Goal: Information Seeking & Learning: Learn about a topic

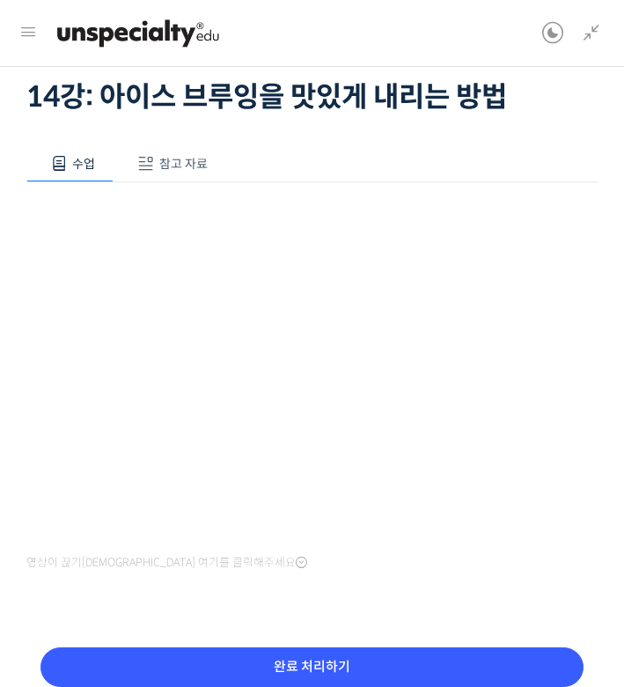
scroll to position [92, 0]
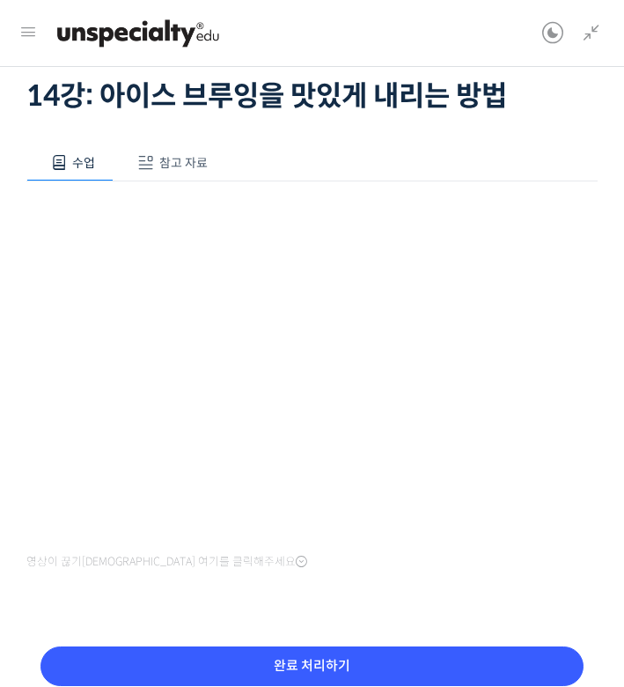
click at [164, 164] on span "참고 자료" at bounding box center [183, 163] width 48 height 16
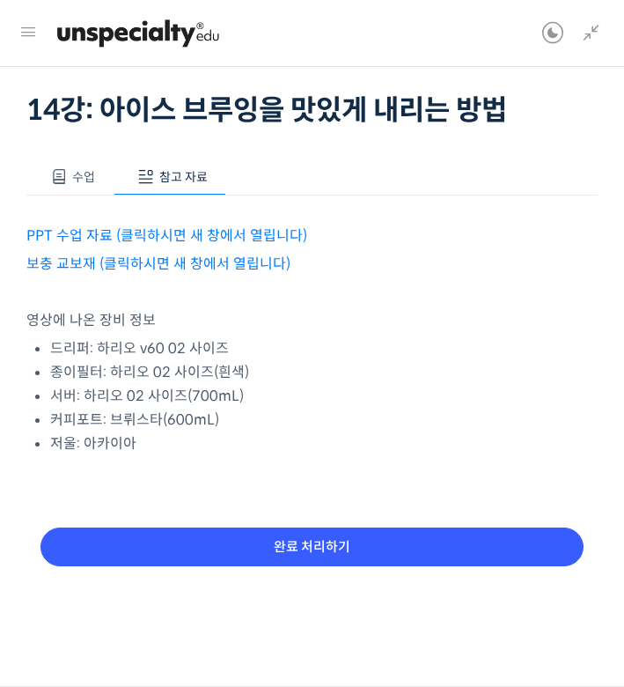
scroll to position [77, 0]
click at [186, 232] on link "PPT 수업 자료 (클릭하시면 새 창에서 열립니다)" at bounding box center [166, 235] width 281 height 18
click at [166, 267] on link "보충 교보재 (클릭하시면 새 창에서 열립니다)" at bounding box center [158, 263] width 264 height 18
click at [68, 169] on button "수업" at bounding box center [69, 176] width 87 height 37
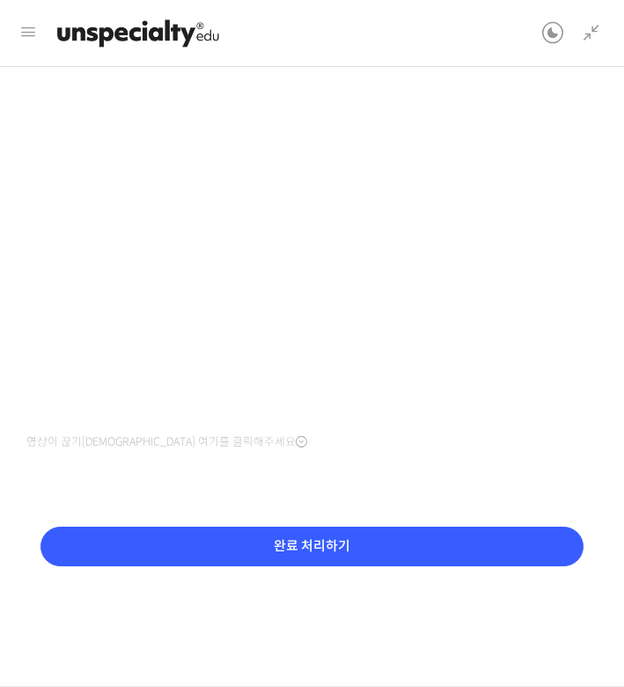
scroll to position [210, 0]
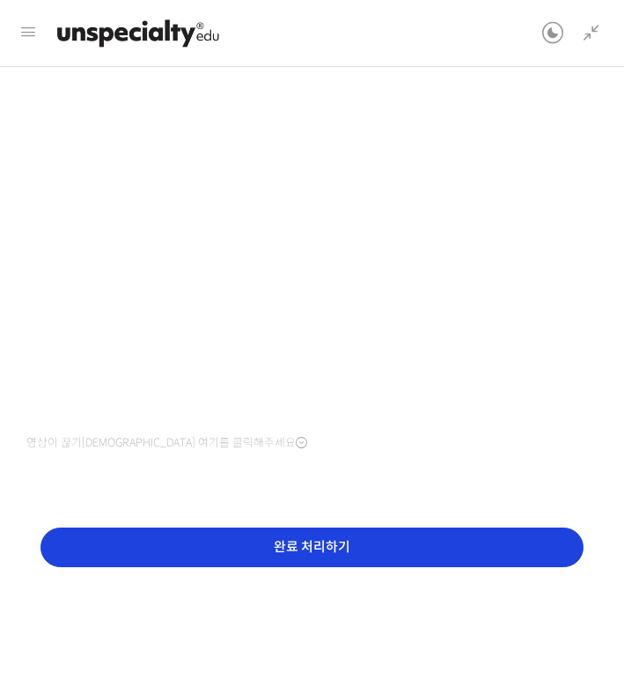
click at [391, 540] on input "완료 처리하기" at bounding box center [311, 547] width 543 height 40
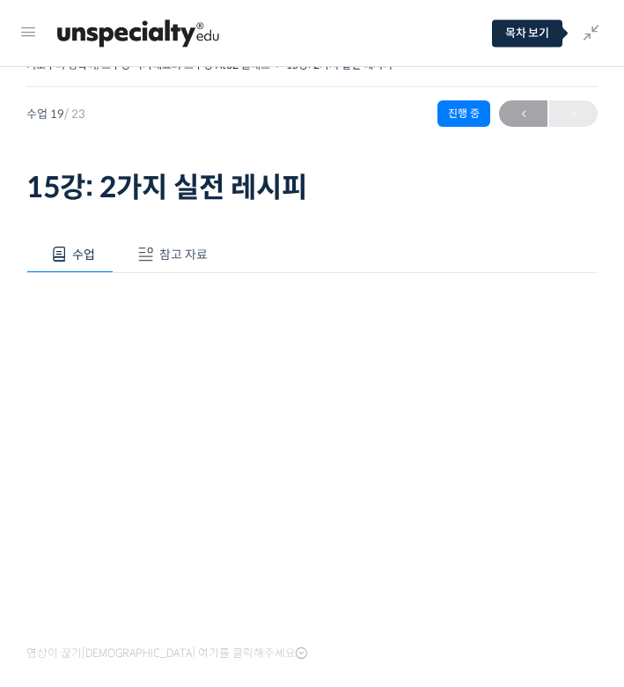
scroll to position [907, 0]
click at [595, 28] on icon at bounding box center [591, 33] width 21 height 21
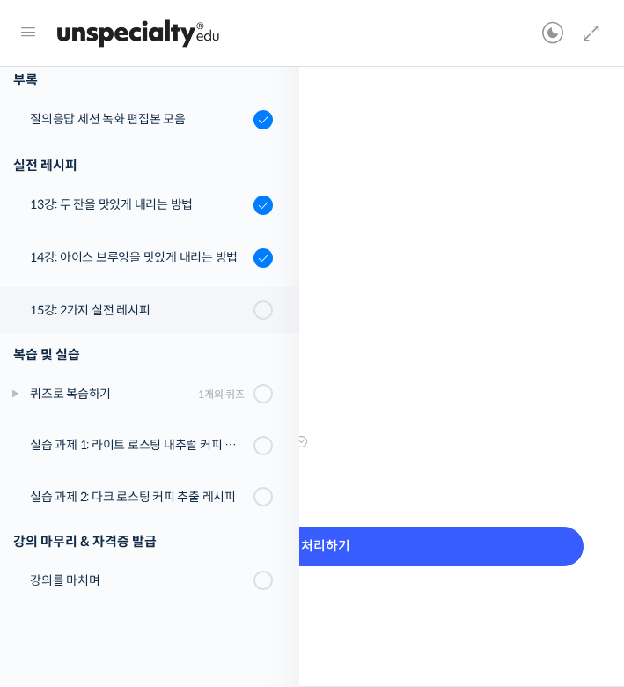
scroll to position [210, 0]
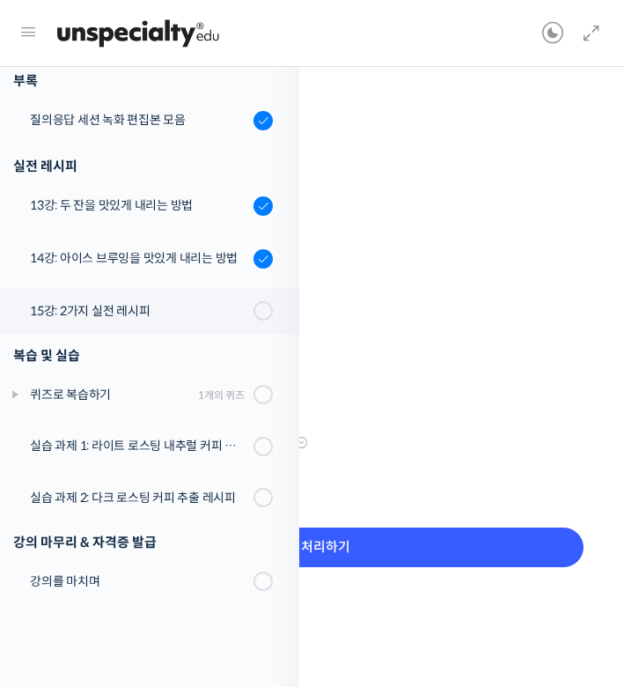
click at [391, 487] on div "수업 참고 자료 영상이 끊기신다면 여기를 클릭해주세요 15강 보충 교보재 (클릭하시면 새 창에서 열립니다) 처음부터 반복해서 들으실 분들을 위…" at bounding box center [311, 324] width 571 height 651
click at [586, 35] on icon at bounding box center [591, 33] width 21 height 21
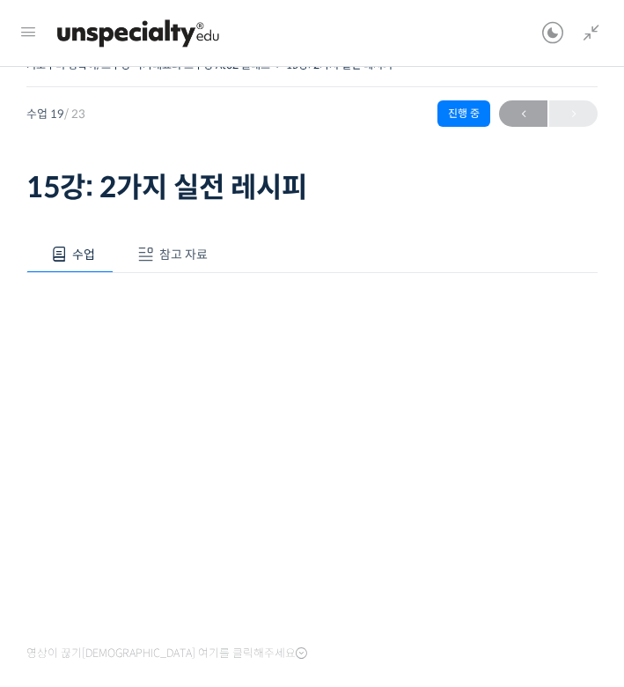
scroll to position [0, 0]
click at [156, 245] on button "참고 자료" at bounding box center [170, 254] width 113 height 37
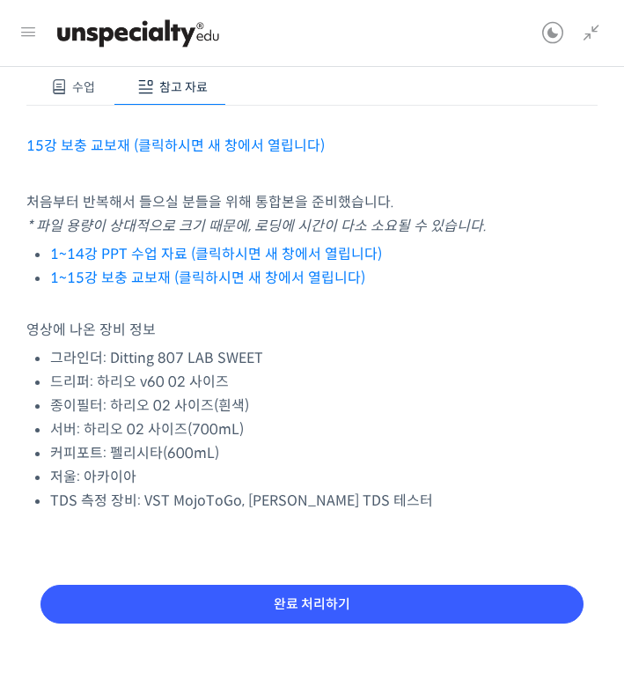
scroll to position [172, 0]
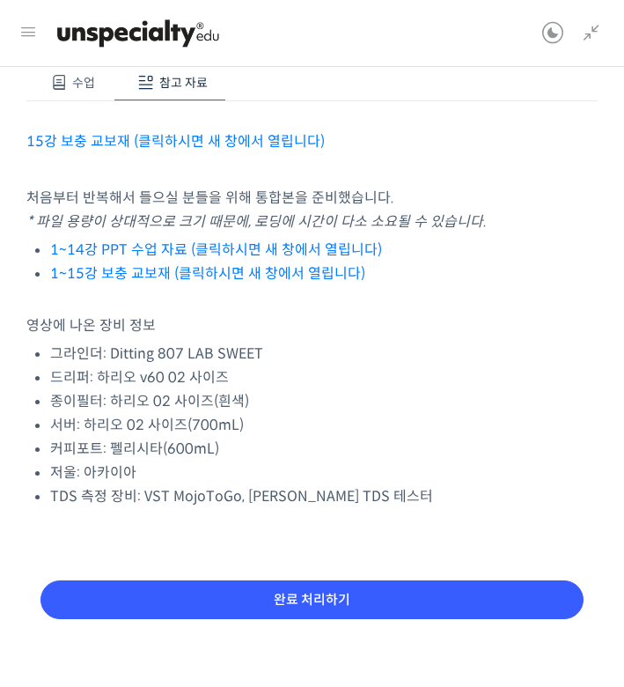
click at [305, 272] on link "1~15강 보충 교보재 (클릭하시면 새 창에서 열립니다)" at bounding box center [207, 273] width 315 height 18
